Goal: Task Accomplishment & Management: Use online tool/utility

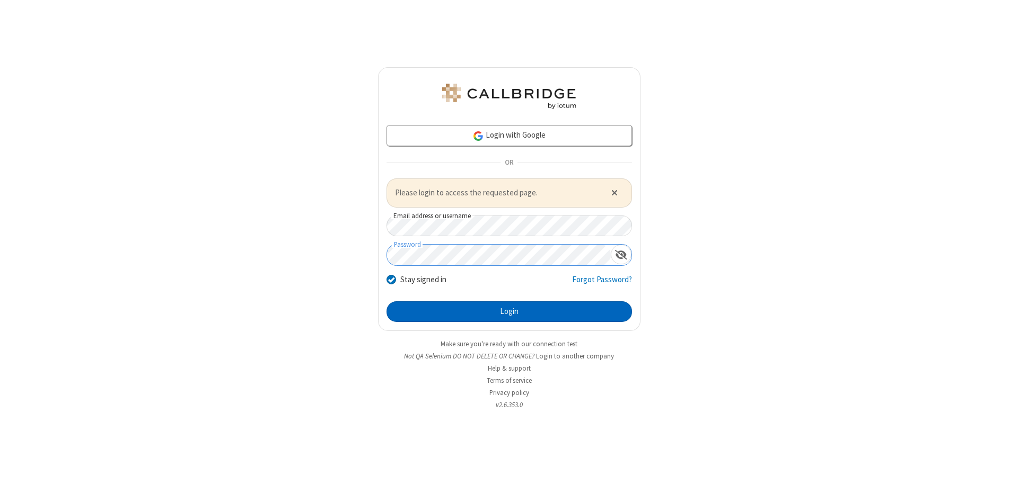
click at [509, 312] on button "Login" at bounding box center [508, 312] width 245 height 21
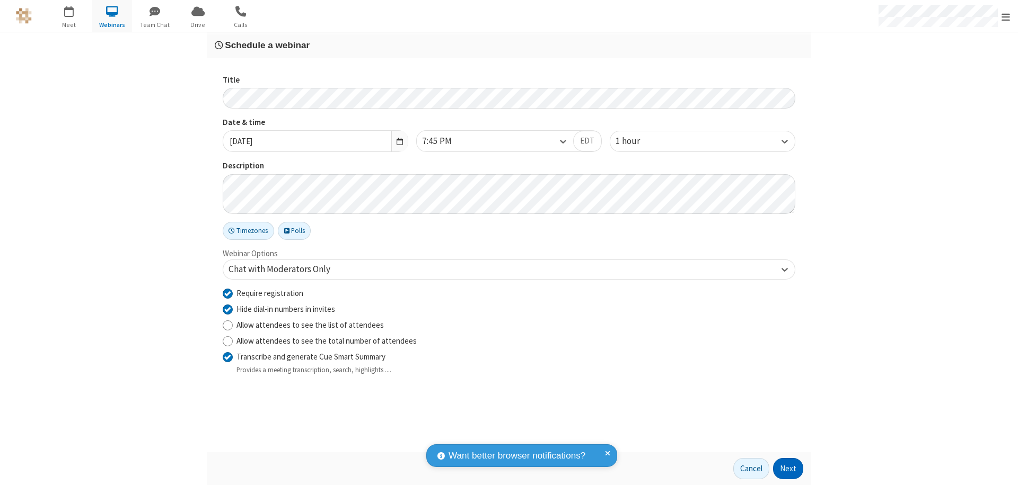
click at [227, 293] on input "Require registration" at bounding box center [228, 293] width 10 height 11
checkbox input "false"
click at [788, 469] on button "Next" at bounding box center [788, 468] width 30 height 21
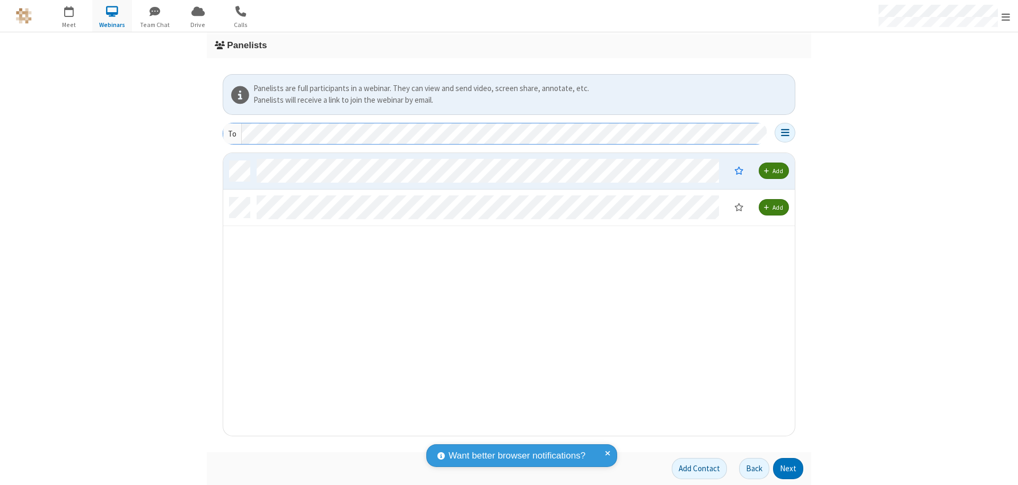
scroll to position [275, 563]
click at [788, 469] on button "Next" at bounding box center [788, 468] width 30 height 21
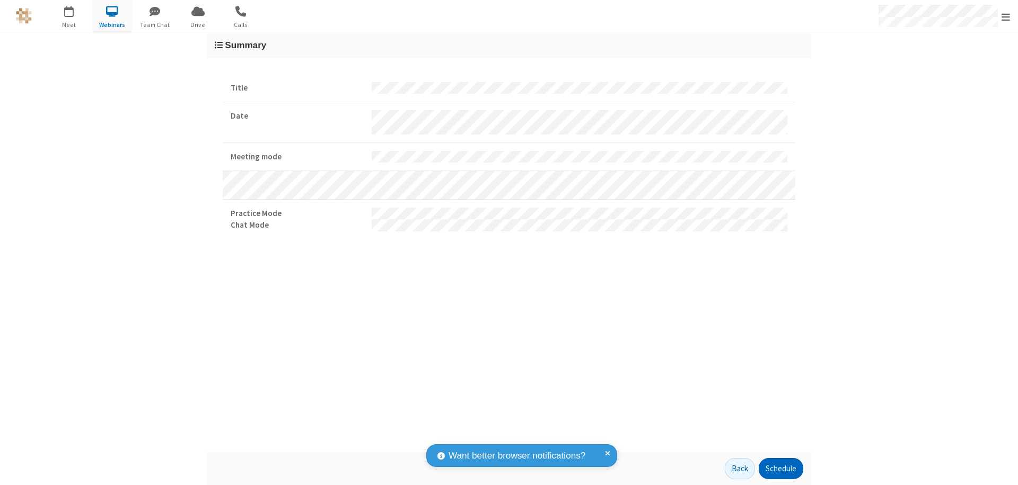
click at [780, 469] on button "Schedule" at bounding box center [780, 468] width 45 height 21
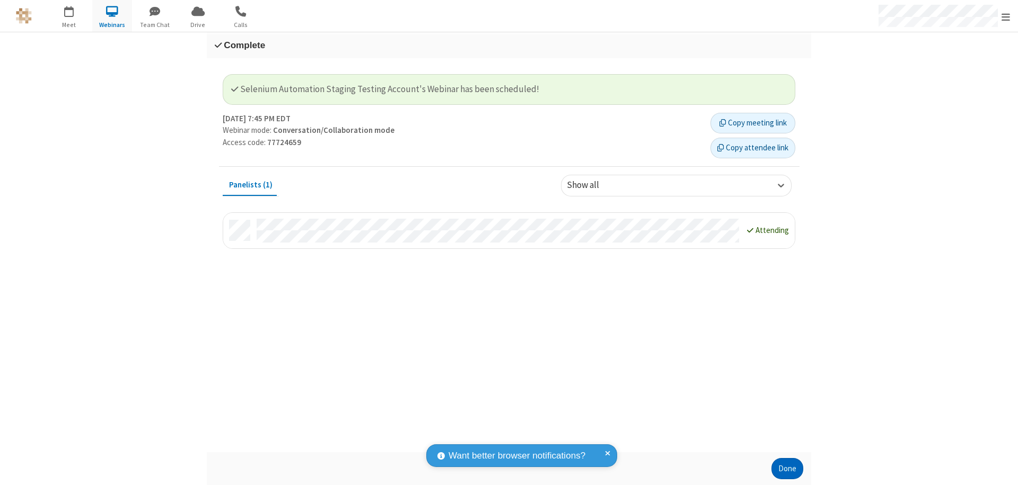
click at [787, 469] on button "Done" at bounding box center [787, 468] width 32 height 21
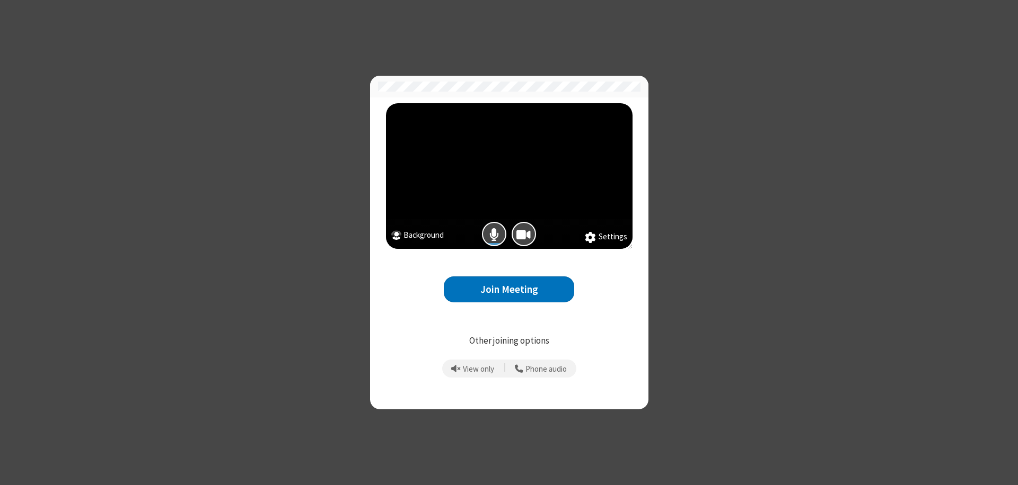
click at [509, 289] on button "Join Meeting" at bounding box center [509, 290] width 130 height 26
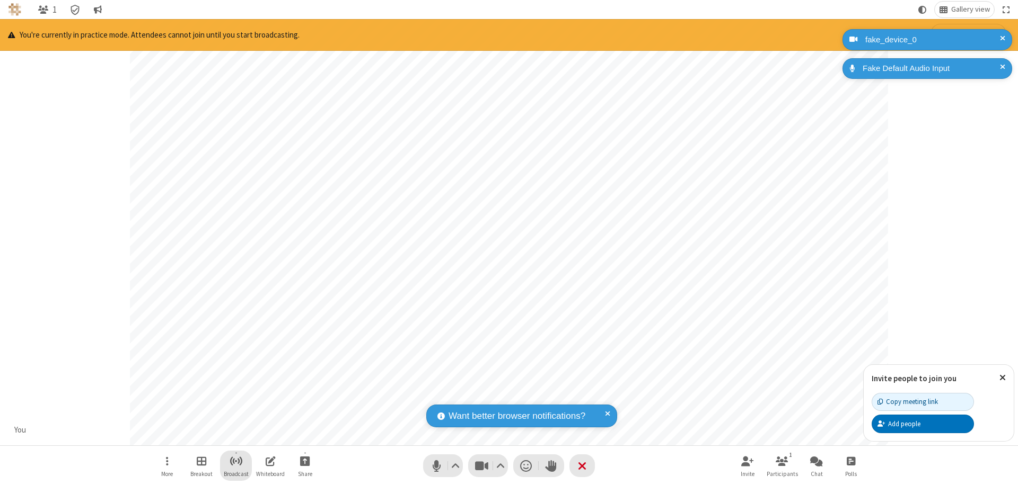
click at [235, 461] on span "Start broadcast" at bounding box center [235, 461] width 13 height 13
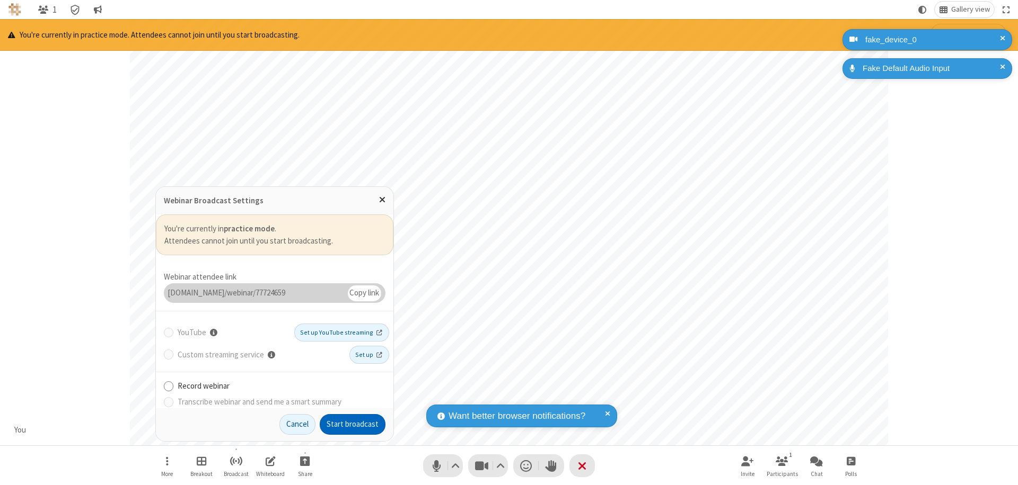
click at [352, 424] on button "Start broadcast" at bounding box center [353, 424] width 66 height 21
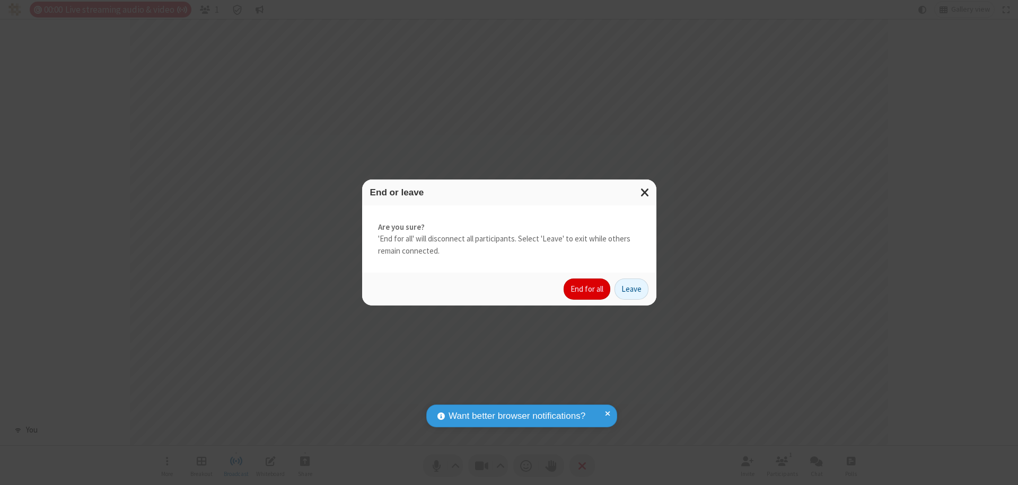
click at [587, 289] on button "End for all" at bounding box center [586, 289] width 47 height 21
